Goal: Information Seeking & Learning: Check status

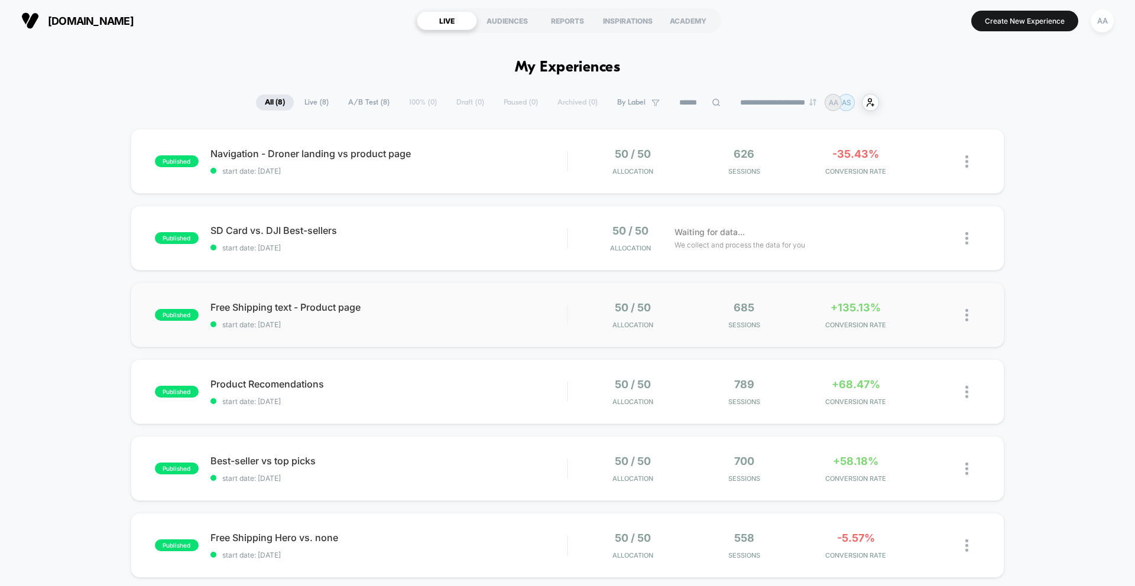
click at [407, 320] on span "start date: [DATE]" at bounding box center [388, 324] width 356 height 9
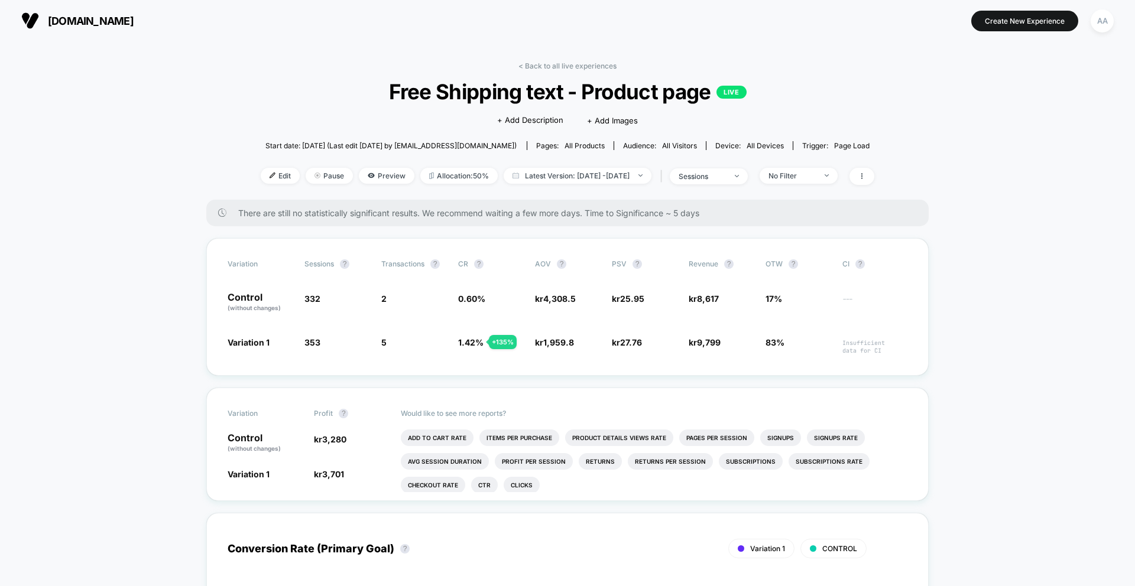
scroll to position [23, 0]
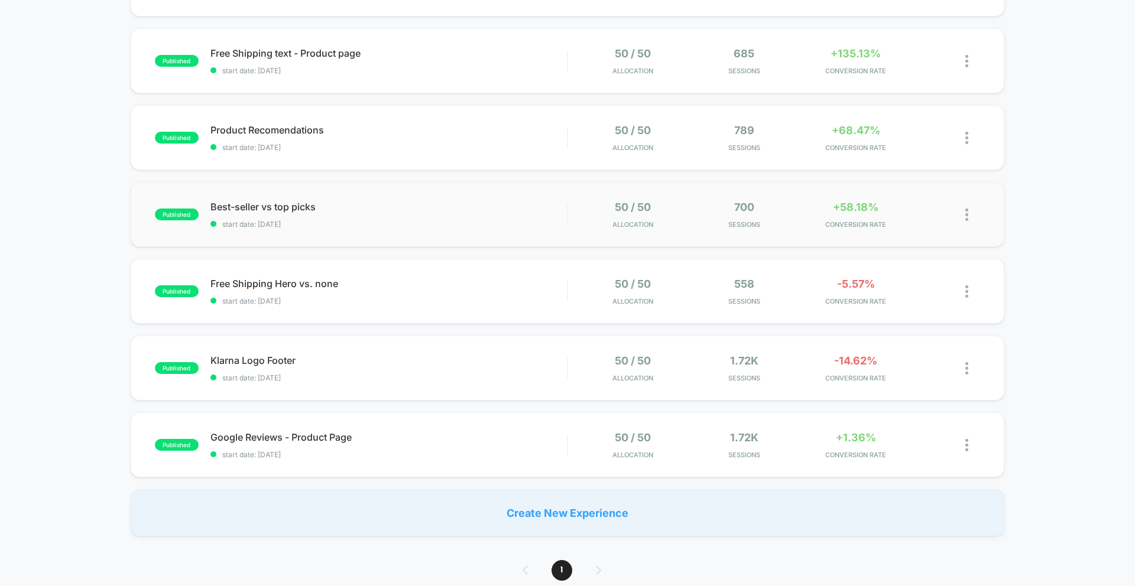
scroll to position [260, 0]
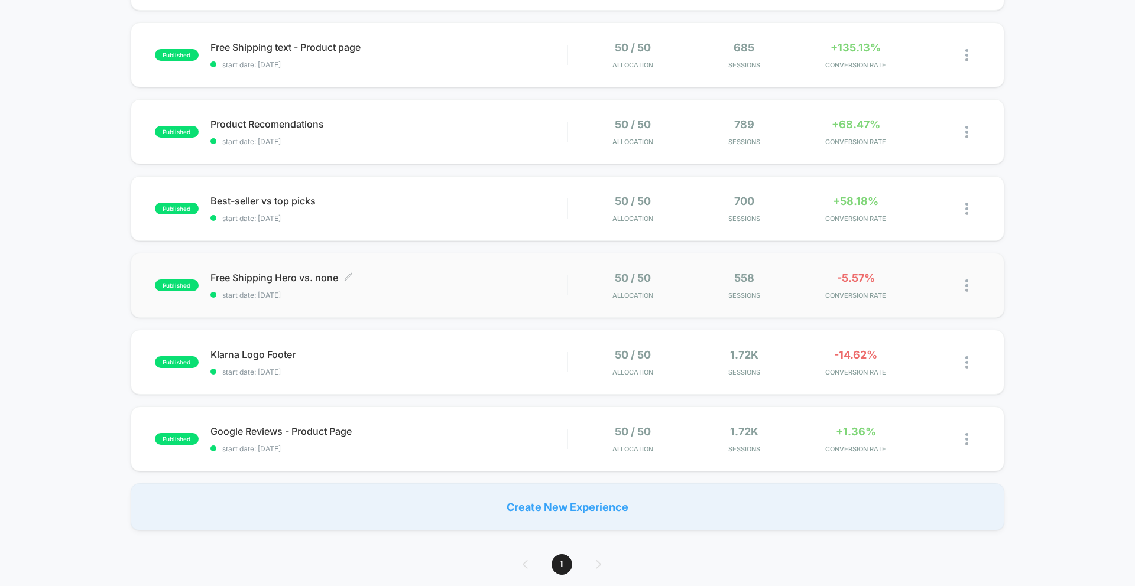
click at [434, 278] on span "Free Shipping Hero vs. none Click to edit experience details" at bounding box center [388, 278] width 356 height 12
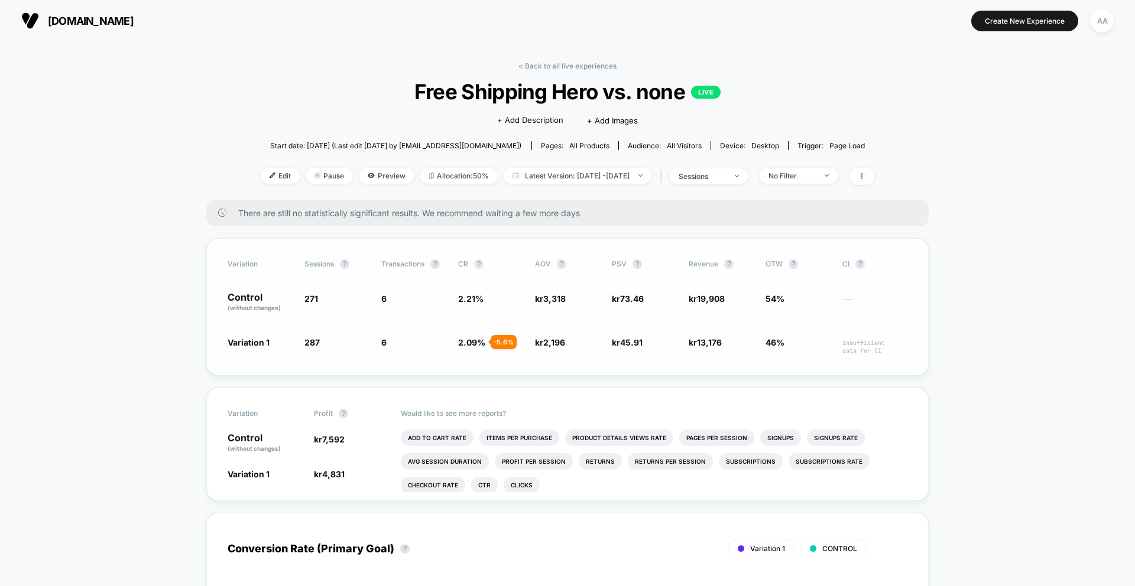
click at [557, 306] on span "kr 3,318" at bounding box center [567, 303] width 65 height 20
click at [619, 307] on span "kr 73.46" at bounding box center [644, 303] width 65 height 20
click at [725, 299] on span "kr 19,908" at bounding box center [721, 303] width 65 height 20
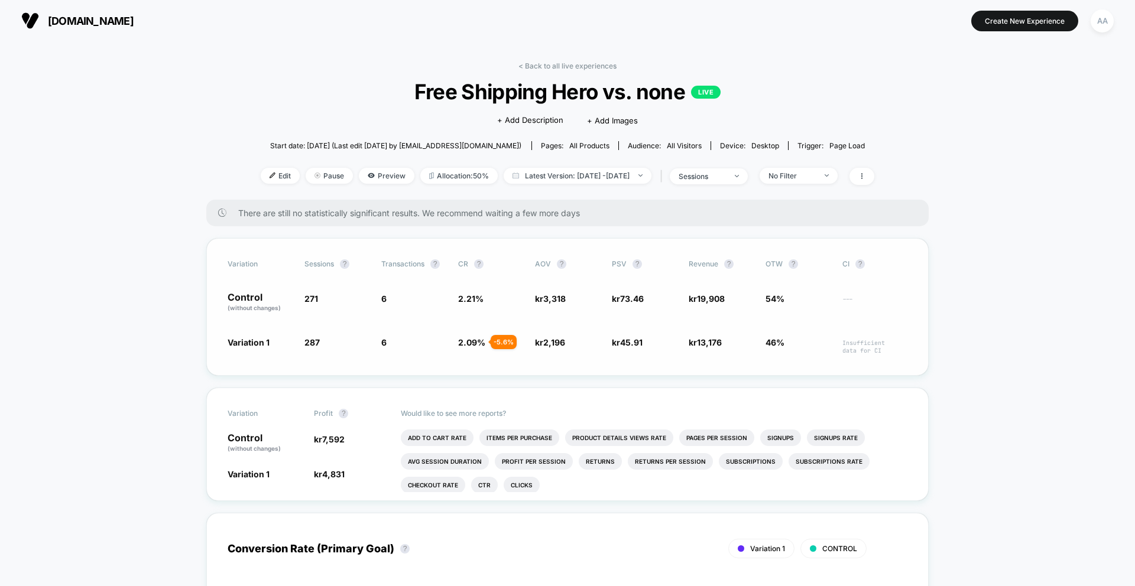
click at [725, 299] on span "kr 19,908" at bounding box center [721, 303] width 65 height 20
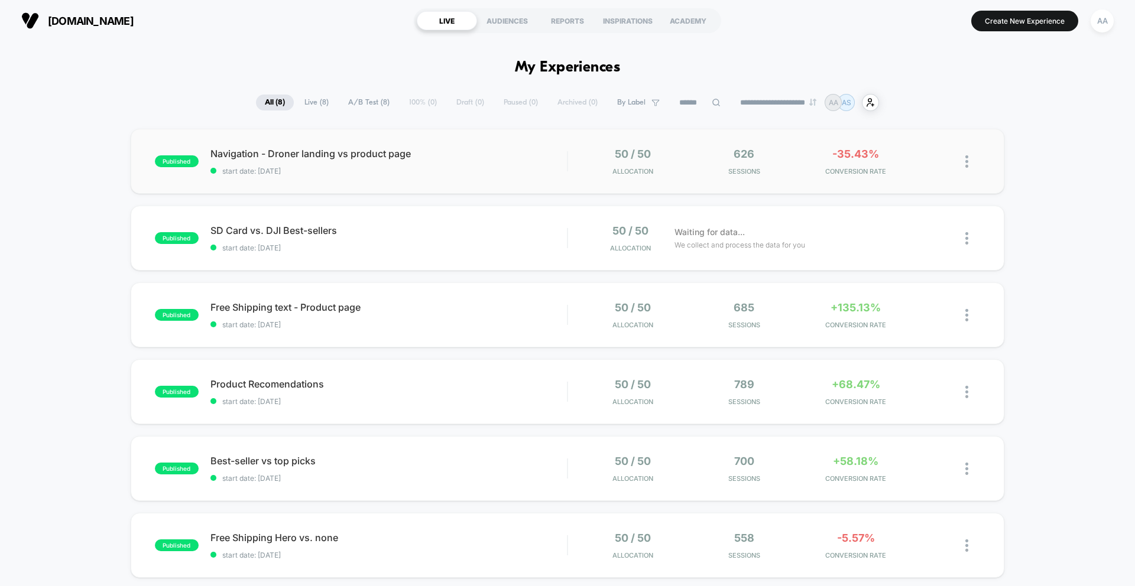
scroll to position [219, 0]
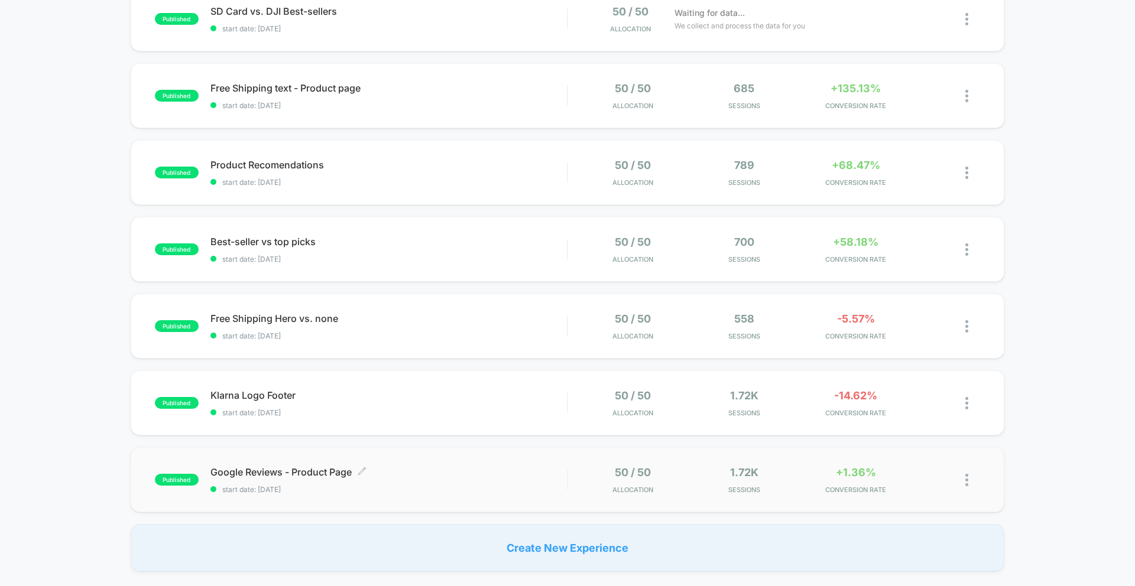
click at [479, 468] on span "Google Reviews - Product Page Click to edit experience details" at bounding box center [388, 472] width 356 height 12
